Goal: Information Seeking & Learning: Learn about a topic

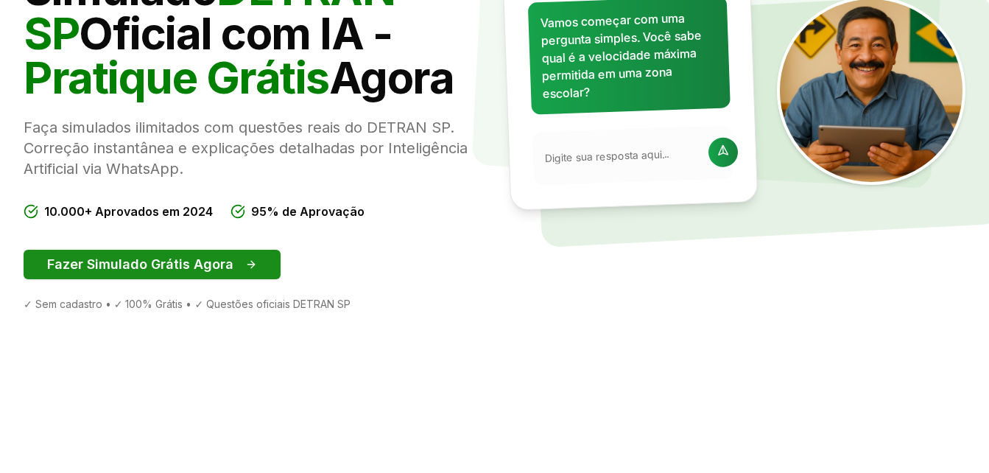
click at [262, 255] on button "Fazer Simulado Grátis Agora" at bounding box center [152, 264] width 257 height 29
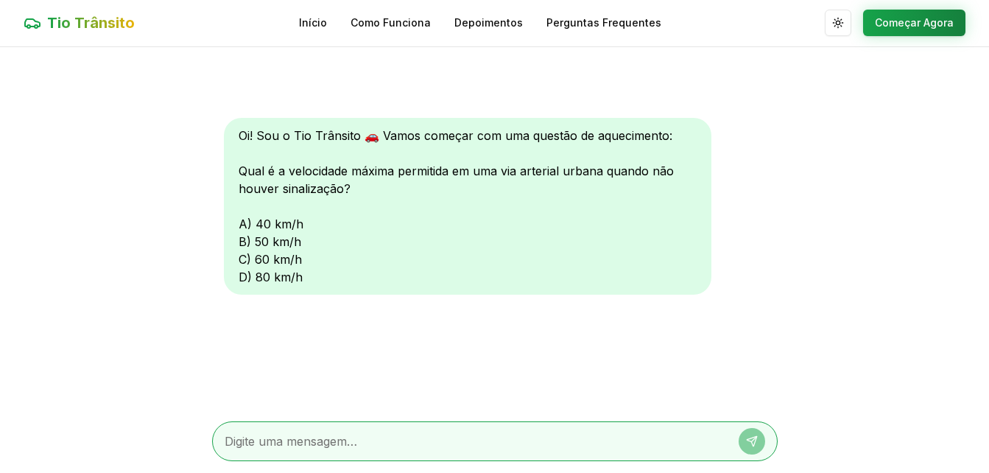
click at [244, 260] on div "Oi! Sou o Tio Trânsito 🚗 Vamos começar com uma questão de aquecimento: Qual é a…" at bounding box center [467, 206] width 487 height 177
drag, startPoint x: 244, startPoint y: 260, endPoint x: 336, endPoint y: 426, distance: 189.8
click at [336, 426] on div "Oi! Sou o Tio Trânsito 🚗 Vamos começar com uma questão de aquecimento: Qual é a…" at bounding box center [494, 260] width 565 height 426
click at [336, 426] on div at bounding box center [494, 441] width 565 height 40
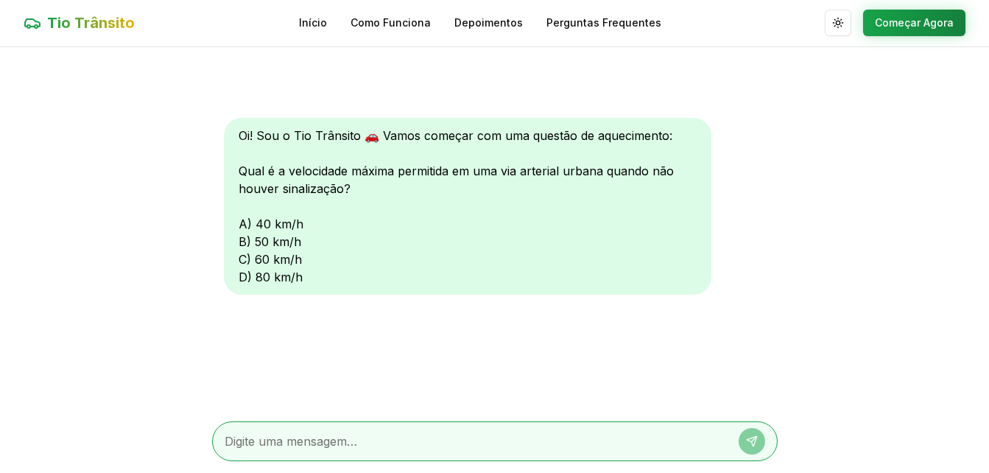
click at [335, 431] on div at bounding box center [494, 441] width 565 height 40
click at [337, 443] on textarea at bounding box center [474, 441] width 499 height 18
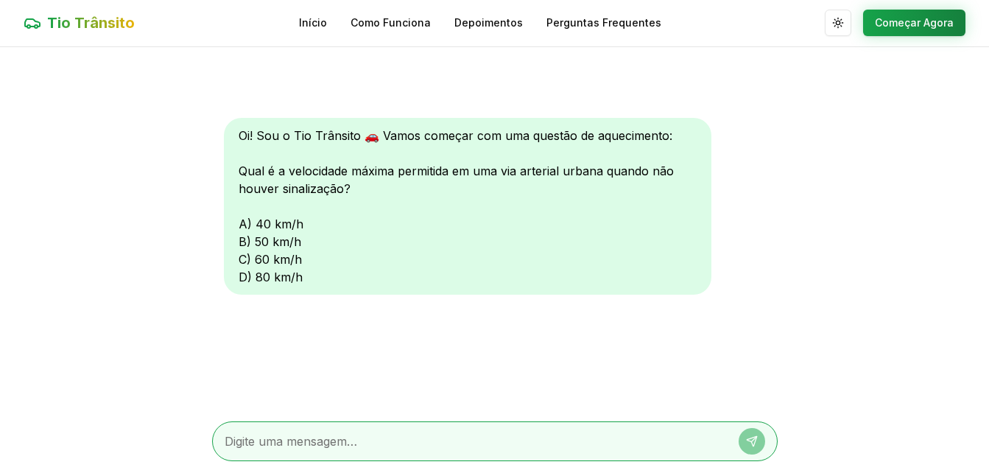
click at [337, 443] on textarea at bounding box center [474, 441] width 499 height 18
type textarea "c"
click at [752, 438] on icon at bounding box center [752, 441] width 12 height 12
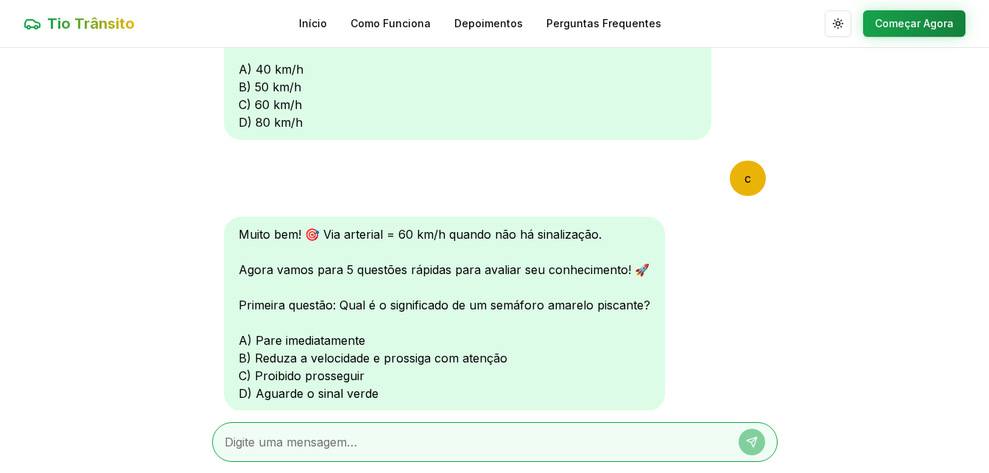
scroll to position [206, 0]
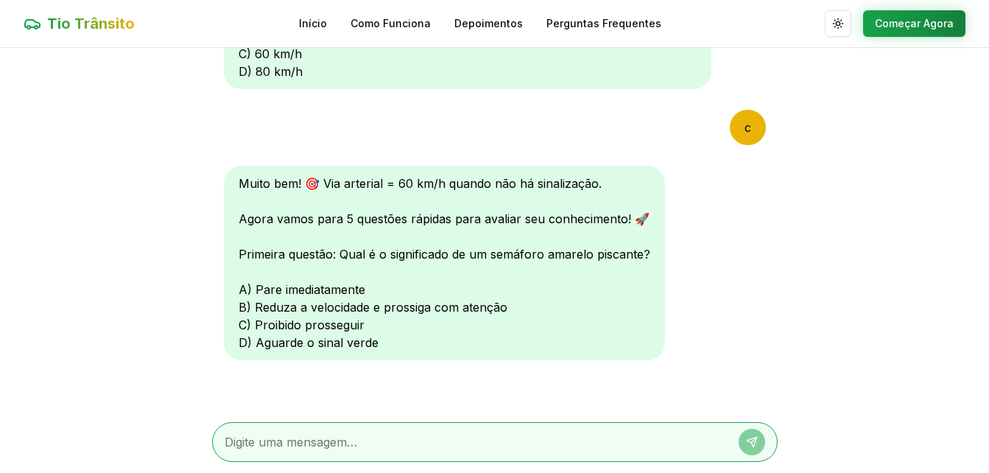
click at [336, 451] on div at bounding box center [494, 442] width 565 height 40
click at [333, 439] on textarea at bounding box center [474, 442] width 499 height 18
type textarea "b"
click at [755, 441] on icon at bounding box center [752, 442] width 10 height 10
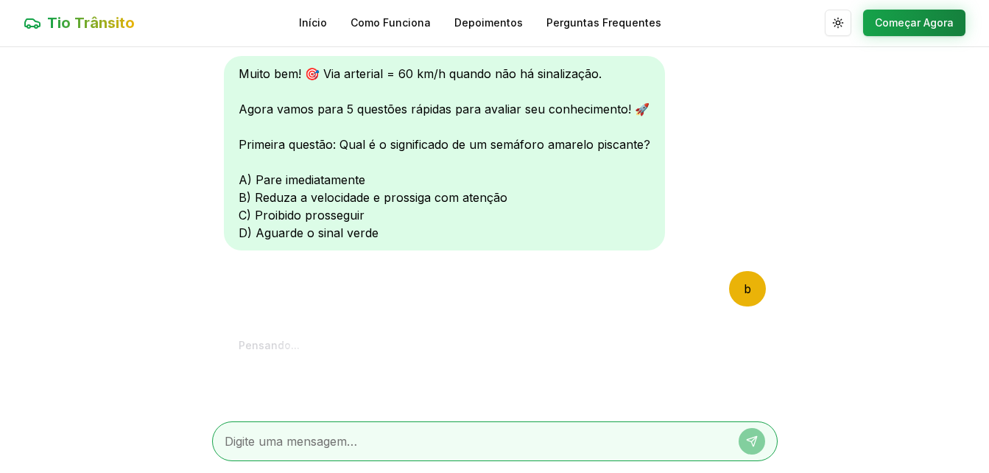
scroll to position [589, 0]
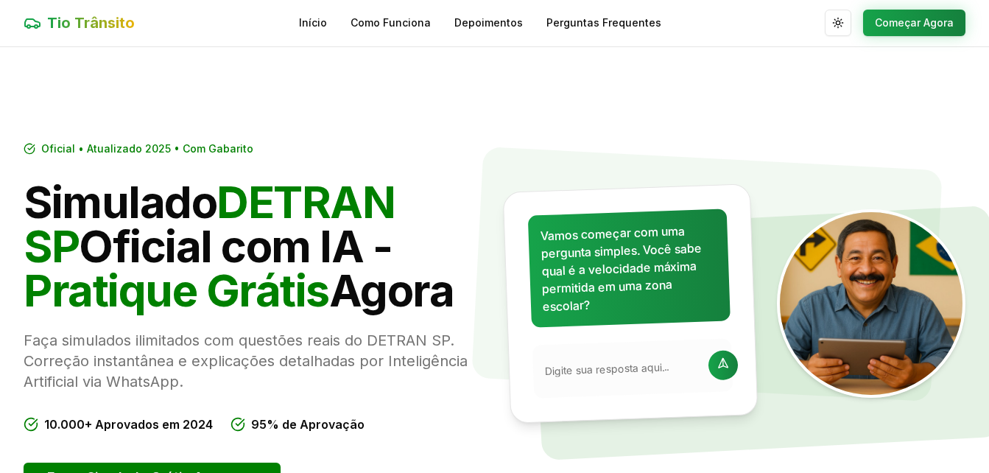
scroll to position [214, 0]
